Goal: Understand process/instructions: Learn how to perform a task or action

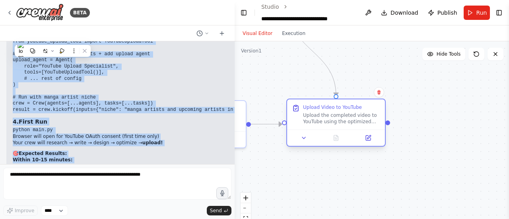
click at [345, 121] on div "Upload the completed video to YouTube using the optimized metadata package from…" at bounding box center [341, 118] width 77 height 13
click at [300, 109] on div "Upload Video to YouTube Upload the completed video to YouTube using the optimiz…" at bounding box center [336, 114] width 88 height 21
click at [307, 139] on button at bounding box center [303, 138] width 27 height 10
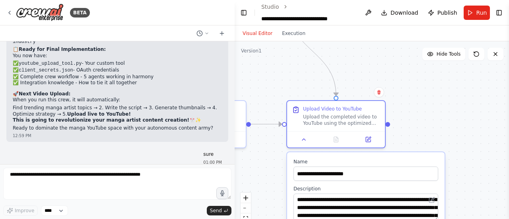
scroll to position [7327, 0]
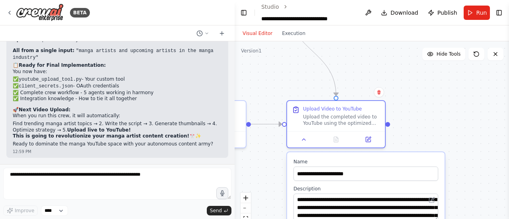
drag, startPoint x: 24, startPoint y: 125, endPoint x: 131, endPoint y: 165, distance: 114.1
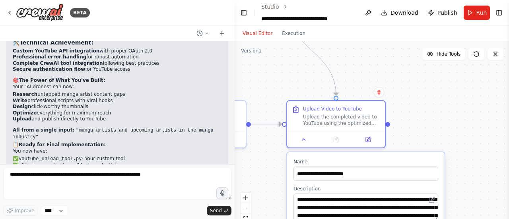
scroll to position [7232, 0]
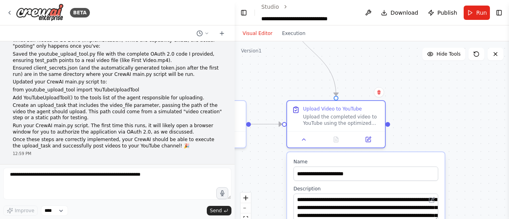
scroll to position [7025, 0]
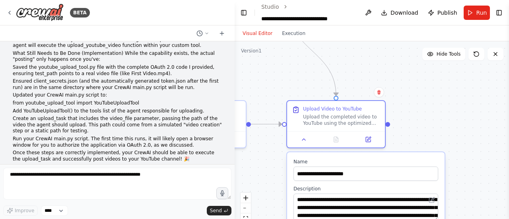
click at [293, 35] on button "Execution" at bounding box center [293, 34] width 33 height 10
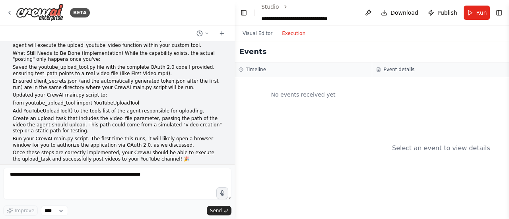
click at [261, 39] on div "Visual Editor Execution" at bounding box center [274, 33] width 72 height 16
click at [262, 31] on button "Visual Editor" at bounding box center [257, 34] width 39 height 10
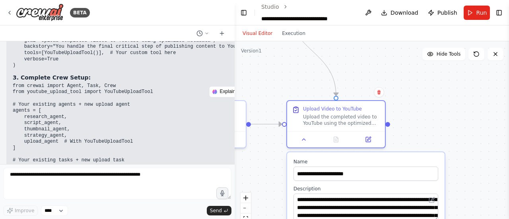
scroll to position [6703, 0]
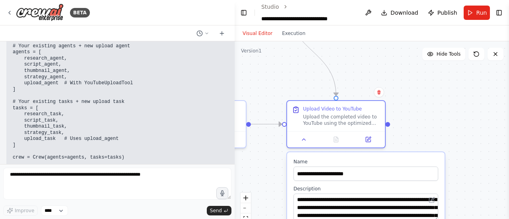
click at [233, 145] on div at bounding box center [233, 109] width 3 height 219
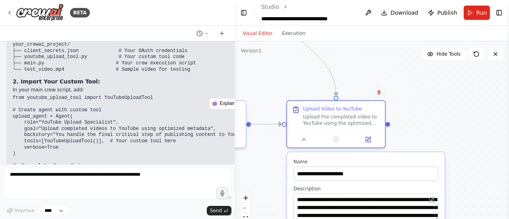
scroll to position [6537, 0]
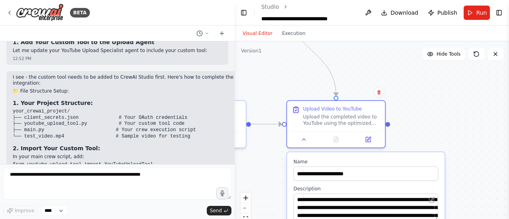
scroll to position [6467, 0]
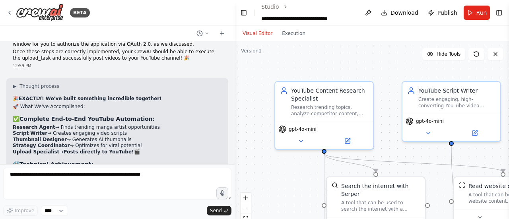
scroll to position [7087, 0]
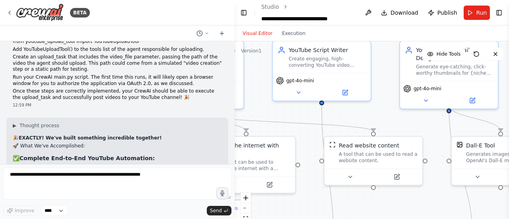
drag, startPoint x: 345, startPoint y: 70, endPoint x: 167, endPoint y: -7, distance: 193.8
click at [167, 0] on html "BETA Can you generate ai youtube videos and upload them? 09:05 PM ▶ Thought pro…" at bounding box center [254, 109] width 509 height 219
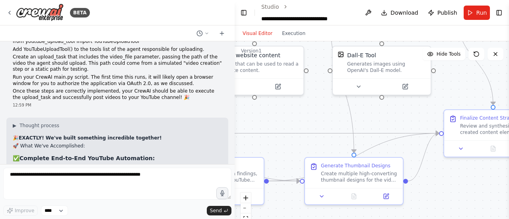
drag, startPoint x: 416, startPoint y: 177, endPoint x: 220, endPoint y: 54, distance: 231.1
click at [220, 54] on div "BETA Can you generate ai youtube videos and upload them? 09:05 PM ▶ Thought pro…" at bounding box center [254, 109] width 509 height 219
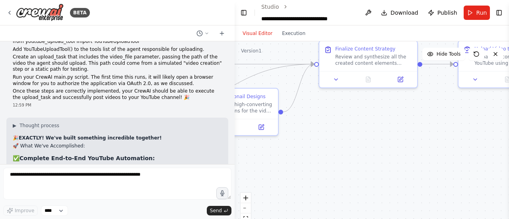
drag, startPoint x: 384, startPoint y: 137, endPoint x: 215, endPoint y: 160, distance: 170.5
click at [215, 160] on div "BETA Can you generate ai youtube videos and upload them? 09:05 PM ▶ Thought pro…" at bounding box center [254, 109] width 509 height 219
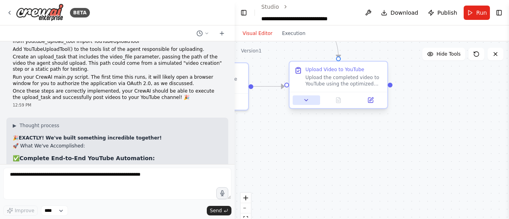
click at [302, 97] on button at bounding box center [306, 100] width 27 height 10
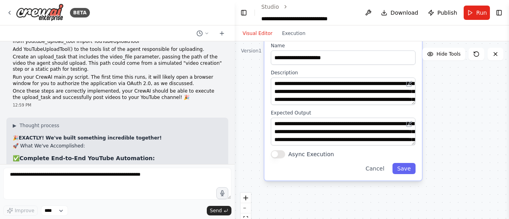
drag, startPoint x: 487, startPoint y: 174, endPoint x: 463, endPoint y: 97, distance: 81.2
click at [463, 97] on div ".deletable-edge-delete-btn { width: 20px; height: 20px; border: 0px solid #ffff…" at bounding box center [372, 140] width 275 height 199
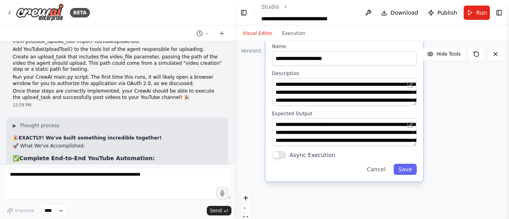
click at [453, 114] on div ".deletable-edge-delete-btn { width: 20px; height: 20px; border: 0px solid #ffff…" at bounding box center [372, 140] width 275 height 199
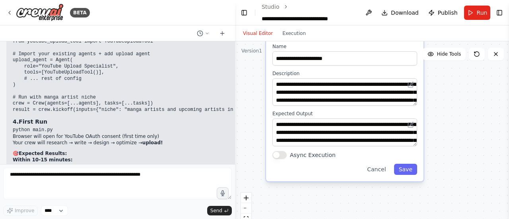
scroll to position [7598, 0]
drag, startPoint x: 233, startPoint y: 158, endPoint x: 235, endPoint y: 151, distance: 6.7
click at [235, 151] on div "BETA Can you generate ai youtube videos and upload them? 09:05 PM ▶ Thought pro…" at bounding box center [254, 109] width 509 height 219
